Goal: Transaction & Acquisition: Subscribe to service/newsletter

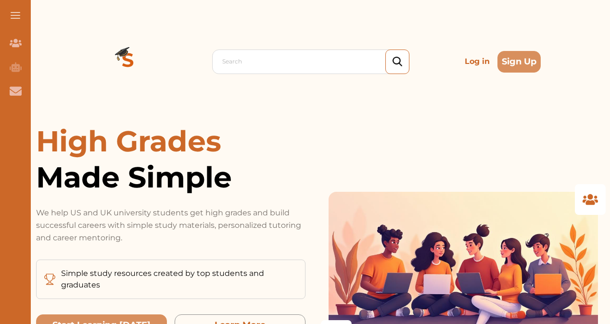
scroll to position [48, 0]
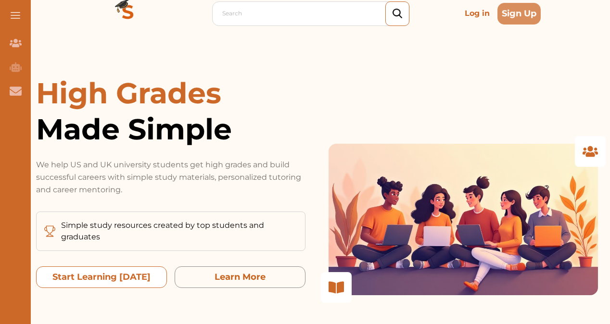
click at [65, 279] on today "Start Learning [DATE]" at bounding box center [101, 278] width 131 height 22
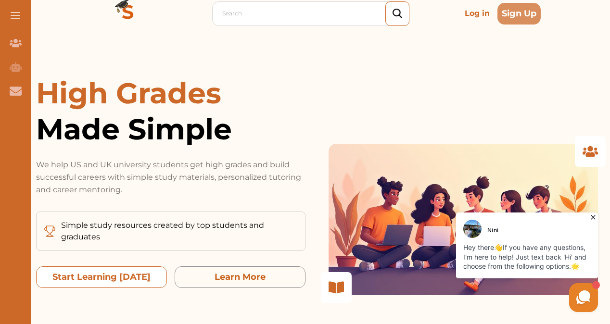
scroll to position [0, 0]
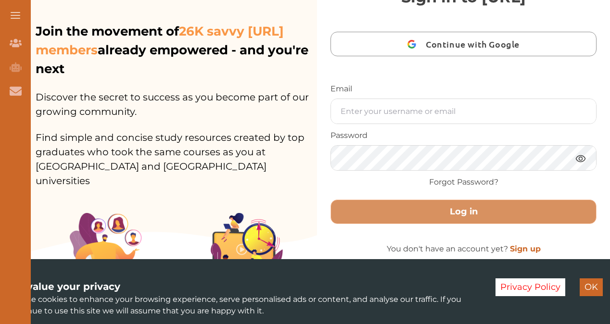
click at [595, 287] on button "OK" at bounding box center [591, 288] width 23 height 18
